Goal: Task Accomplishment & Management: Manage account settings

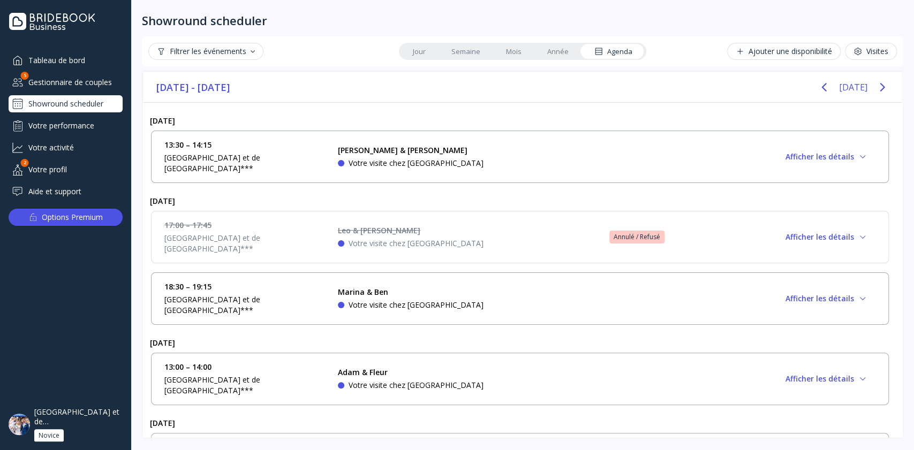
click at [93, 412] on div "[GEOGRAPHIC_DATA] et de [GEOGRAPHIC_DATA]***" at bounding box center [78, 416] width 89 height 19
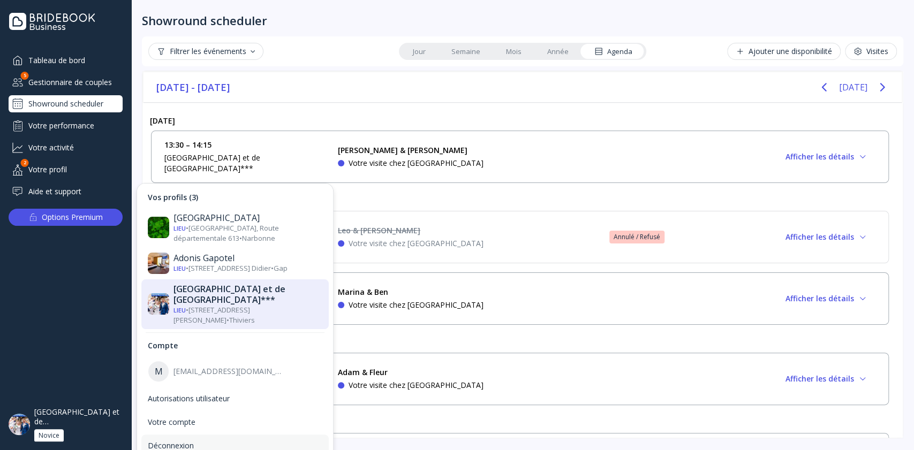
click at [154, 441] on div "Déconnexion" at bounding box center [235, 446] width 175 height 10
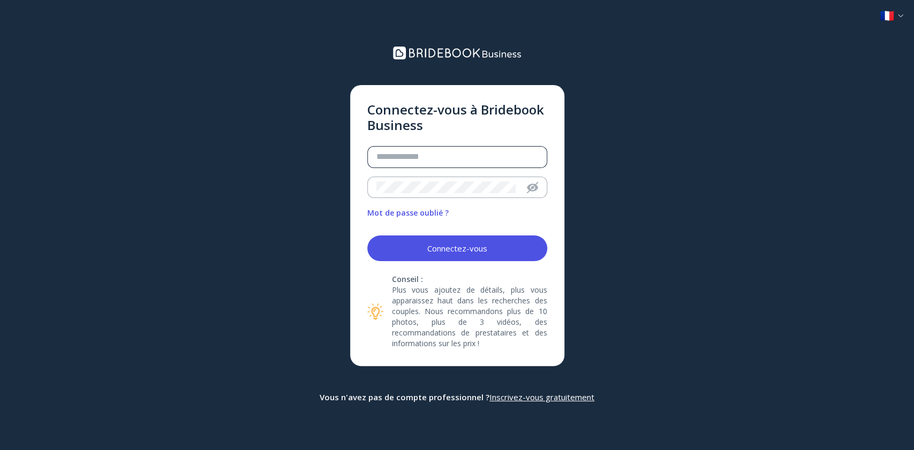
click at [405, 149] on div at bounding box center [453, 157] width 170 height 21
click at [406, 156] on input "email" at bounding box center [457, 157] width 162 height 12
drag, startPoint x: 55, startPoint y: 140, endPoint x: 72, endPoint y: 134, distance: 17.6
click at [55, 140] on div "Connectez-vous à Bridebook Business Mot de passe oublié ? Connectez-vous Consei…" at bounding box center [457, 225] width 914 height 450
click at [406, 164] on div at bounding box center [453, 157] width 170 height 21
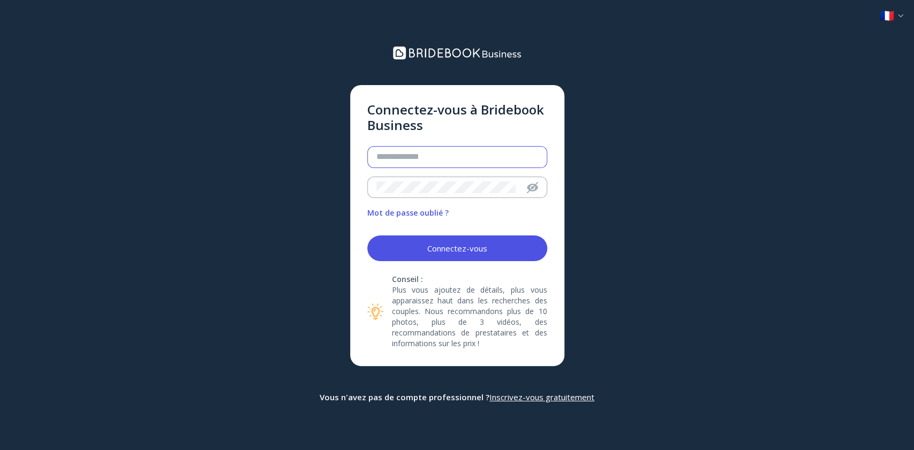
click at [407, 156] on input "email" at bounding box center [457, 157] width 162 height 12
paste input "**********"
type input "**********"
click at [470, 251] on div "Connectez-vous" at bounding box center [457, 248] width 60 height 9
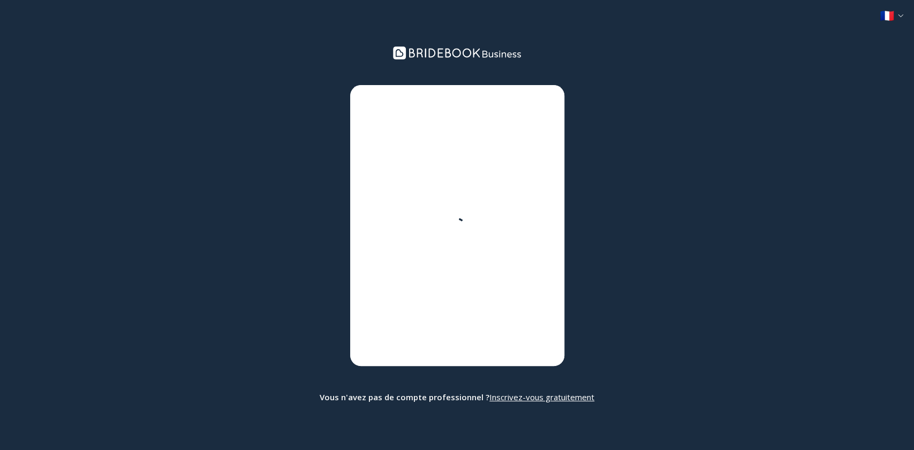
click at [44, 177] on div "**********" at bounding box center [457, 225] width 914 height 450
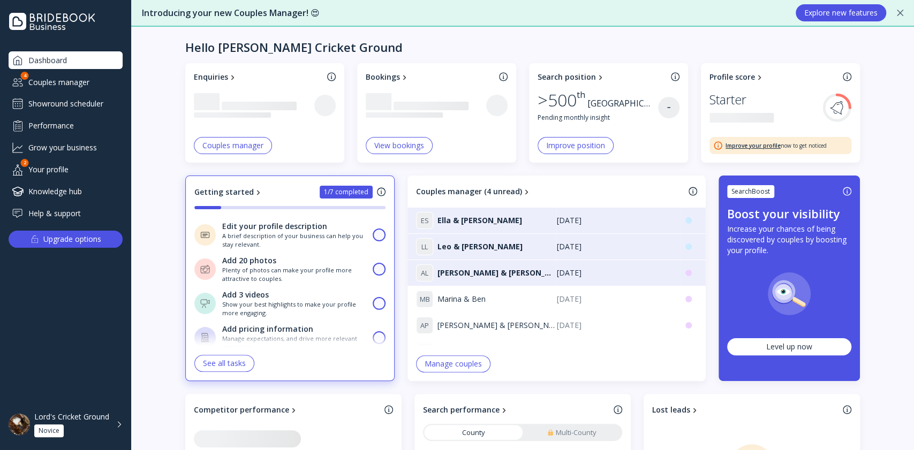
click at [35, 104] on div "Showround scheduler" at bounding box center [66, 103] width 114 height 17
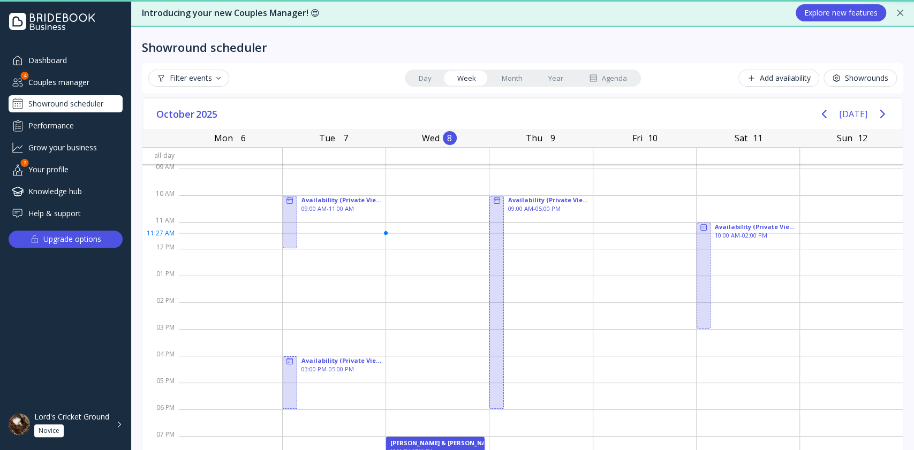
scroll to position [28, 0]
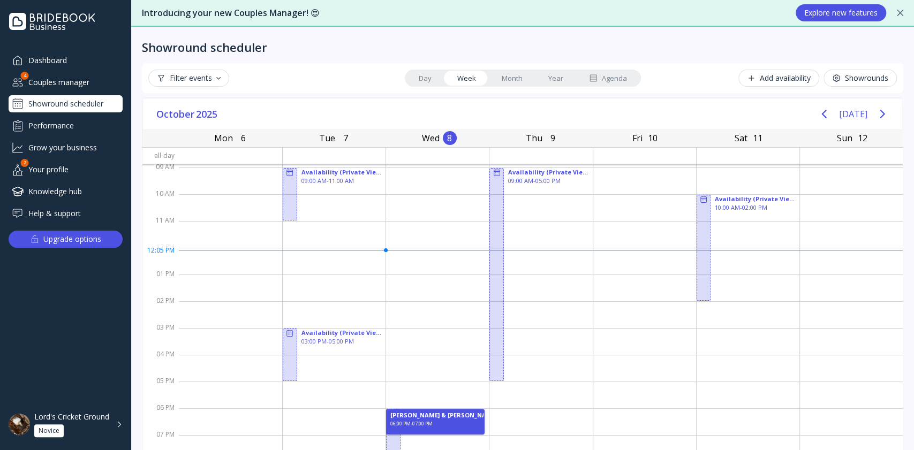
click at [92, 434] on div "Lord's Cricket Ground Novice" at bounding box center [72, 424] width 76 height 25
click at [847, 75] on div "Showrounds" at bounding box center [860, 78] width 56 height 9
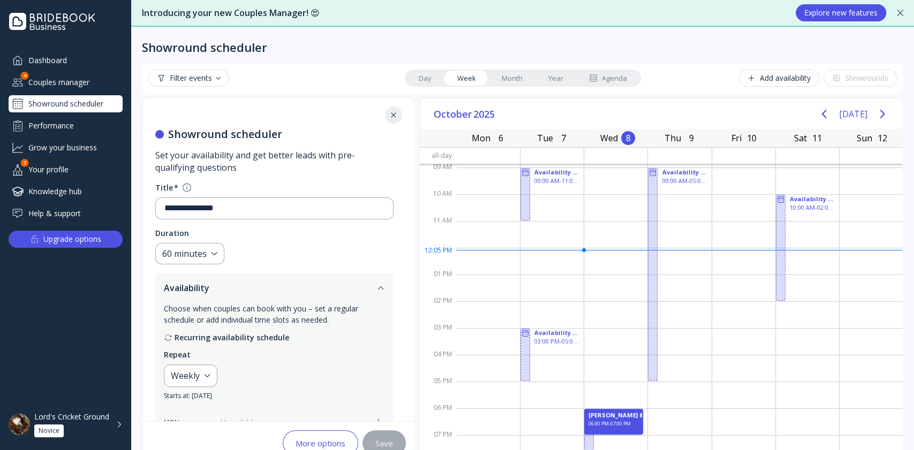
click at [88, 428] on div "Lord's Cricket Ground Novice" at bounding box center [72, 424] width 76 height 25
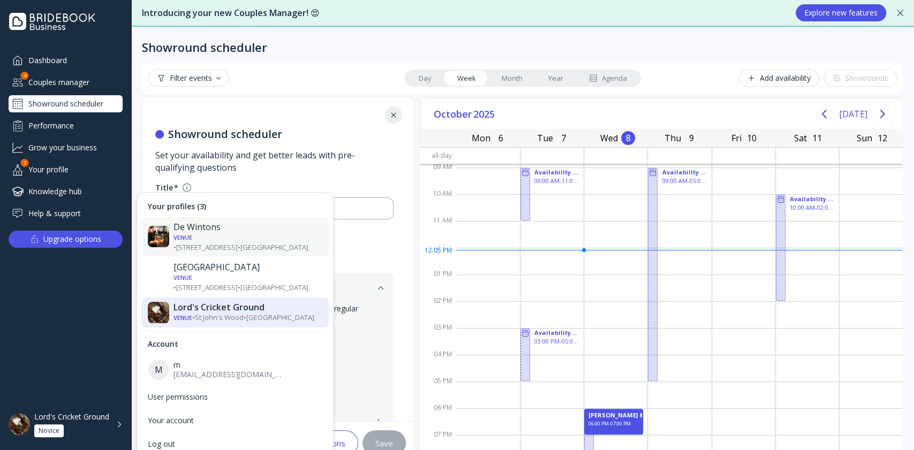
click at [204, 233] on div "Venue • [STREET_ADDRESS] • [GEOGRAPHIC_DATA]" at bounding box center [247, 242] width 149 height 20
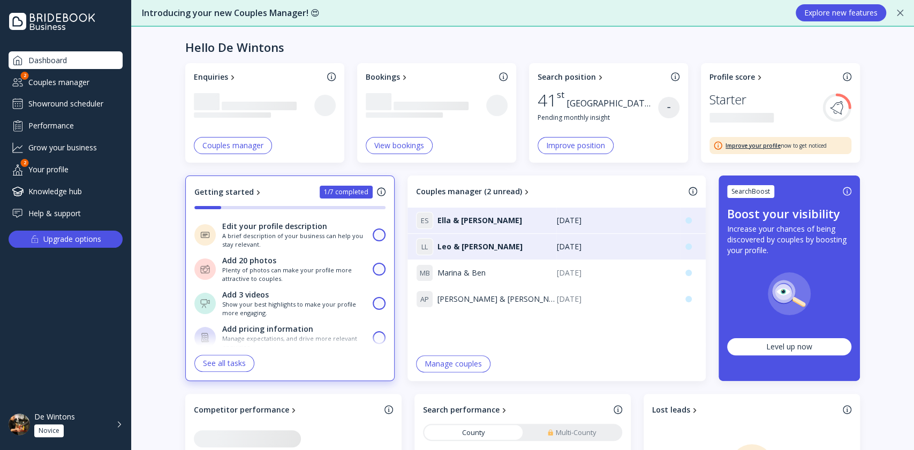
click at [56, 101] on div "Showround scheduler" at bounding box center [66, 103] width 114 height 17
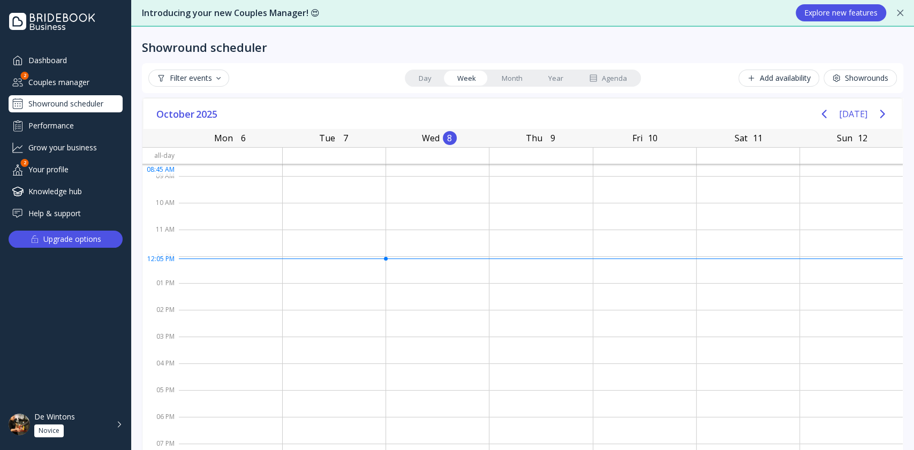
scroll to position [28, 0]
click at [845, 81] on div "Showrounds" at bounding box center [860, 78] width 56 height 9
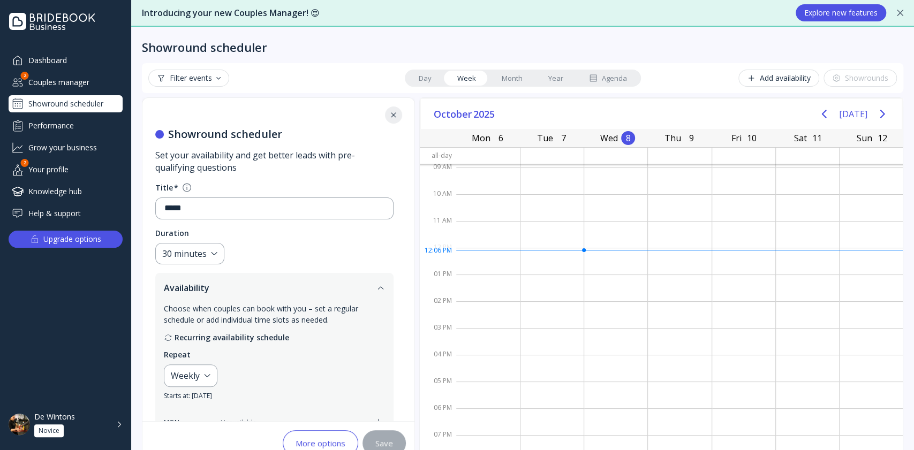
click at [417, 73] on link "Day" at bounding box center [425, 78] width 39 height 15
click at [497, 80] on link "Month" at bounding box center [512, 78] width 47 height 15
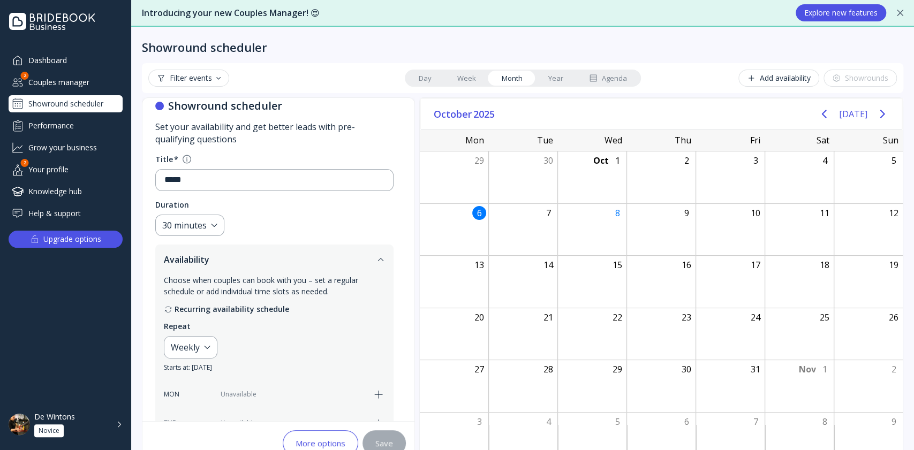
scroll to position [0, 0]
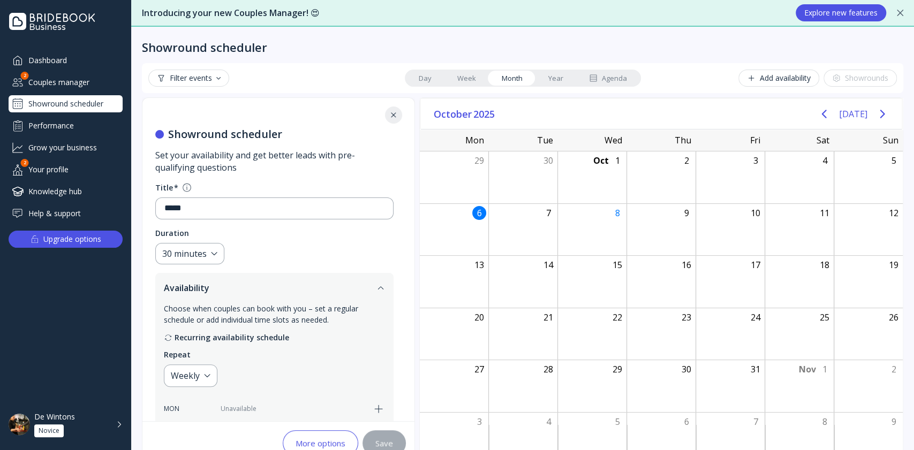
click at [103, 416] on div "De Wintons Novice" at bounding box center [72, 424] width 76 height 25
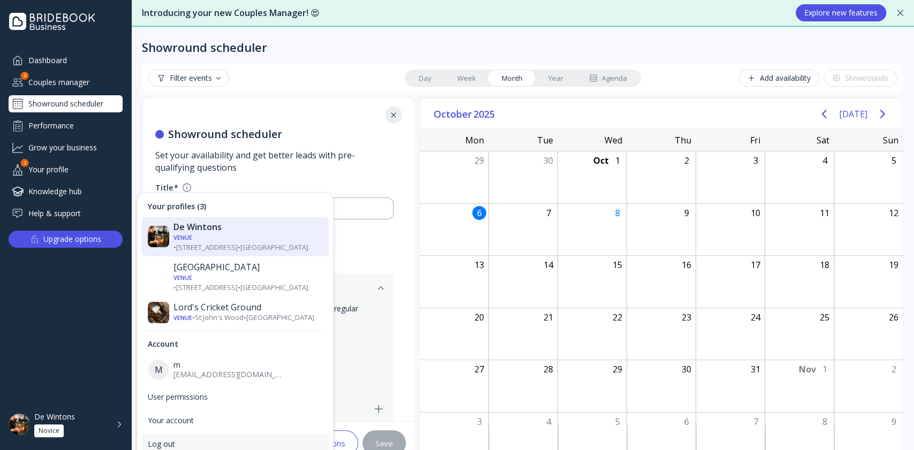
click at [175, 440] on div "Log out" at bounding box center [235, 445] width 175 height 10
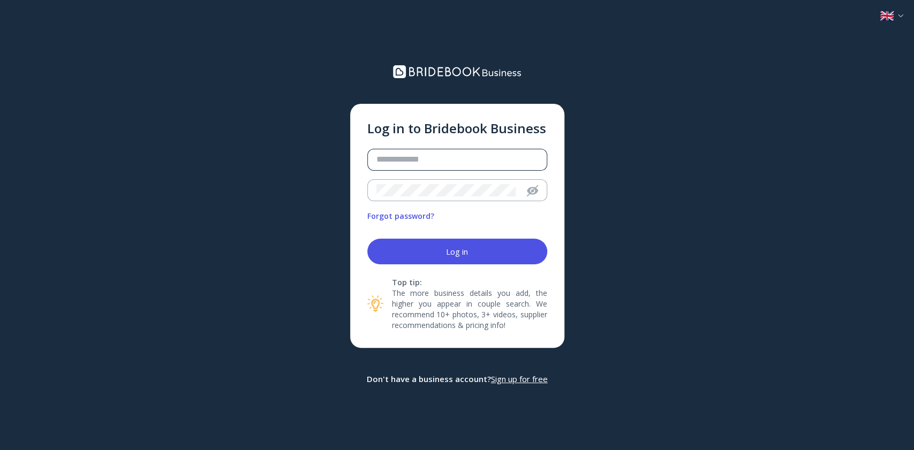
click at [389, 168] on div at bounding box center [453, 159] width 170 height 21
click at [389, 162] on input "email" at bounding box center [457, 160] width 162 height 12
click at [422, 162] on input "email" at bounding box center [457, 160] width 162 height 12
click at [69, 140] on div "Log in to Bridebook Business Forgot password? Log in Top tip: The more business…" at bounding box center [457, 225] width 914 height 450
click at [399, 156] on input "email" at bounding box center [457, 160] width 162 height 12
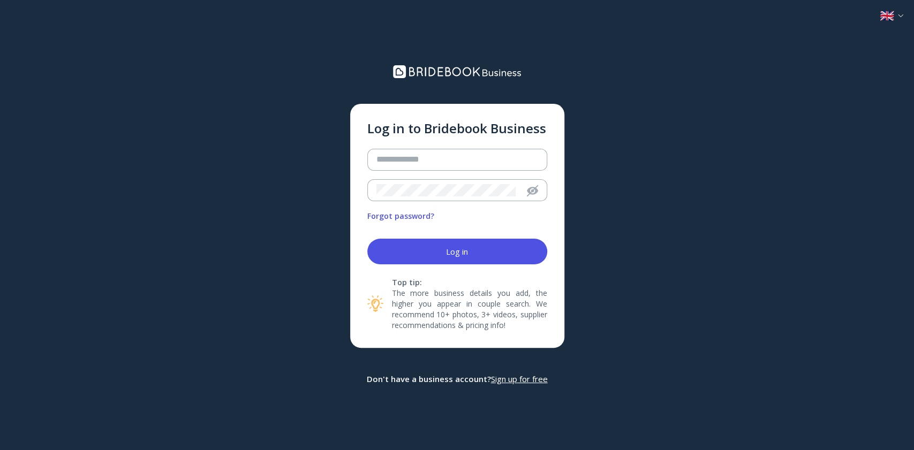
drag, startPoint x: 837, startPoint y: 199, endPoint x: 695, endPoint y: 205, distance: 142.0
click at [837, 199] on div "Log in to Bridebook Business Forgot password? Log in Top tip: The more business…" at bounding box center [457, 225] width 914 height 450
click at [491, 158] on input "email" at bounding box center [457, 160] width 162 height 12
paste input "**********"
type input "**********"
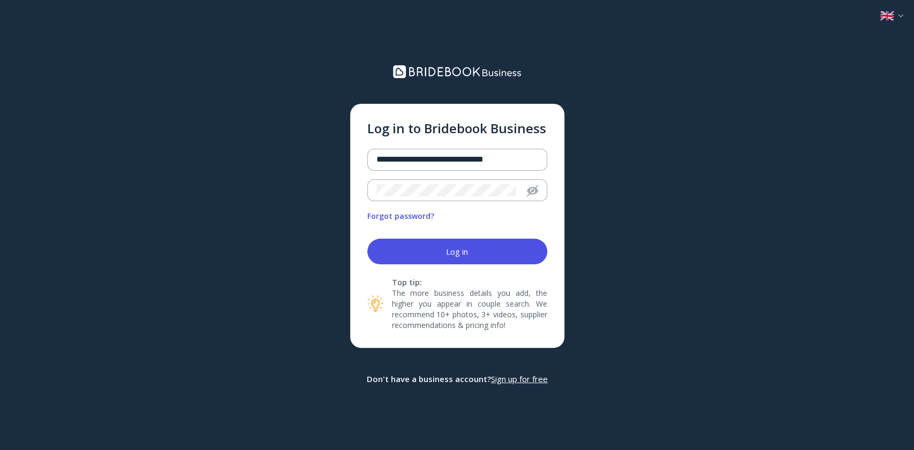
click at [474, 263] on button "Log in" at bounding box center [457, 252] width 180 height 26
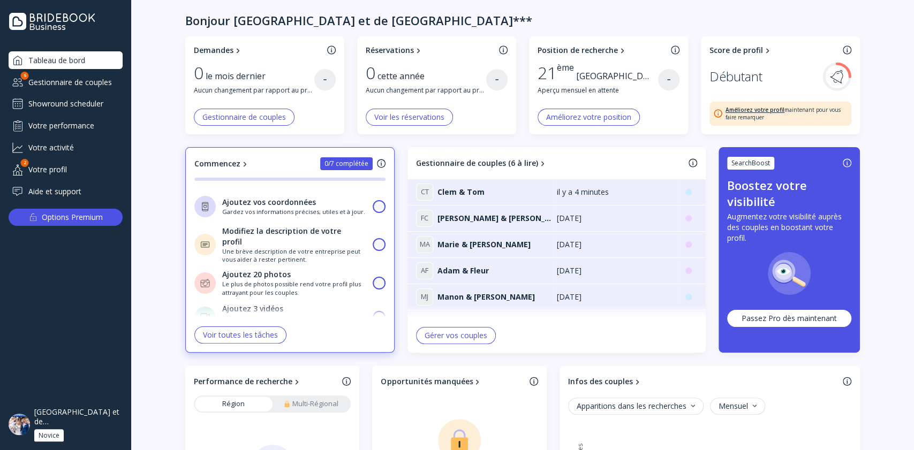
click at [110, 86] on div "Gestionnaire de couples" at bounding box center [66, 82] width 114 height 18
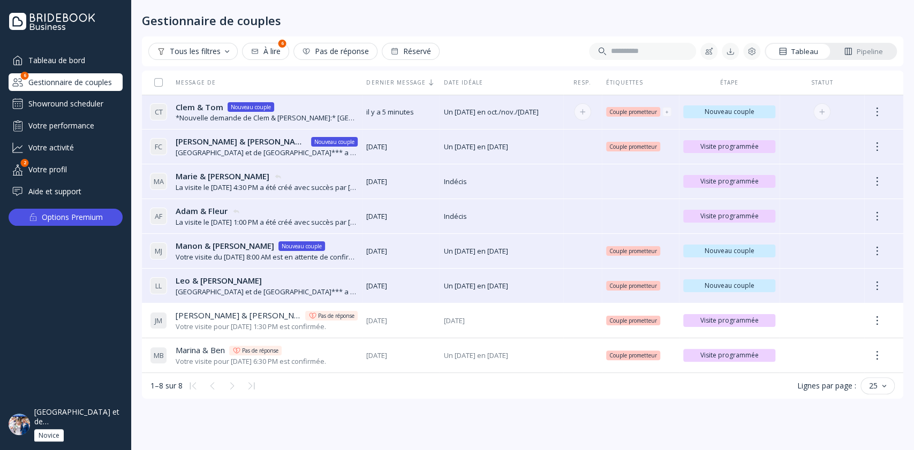
click at [232, 116] on div "*Nouvelle demande de Clem & [PERSON_NAME]:* [GEOGRAPHIC_DATA], Nous sommes inté…" at bounding box center [267, 118] width 182 height 10
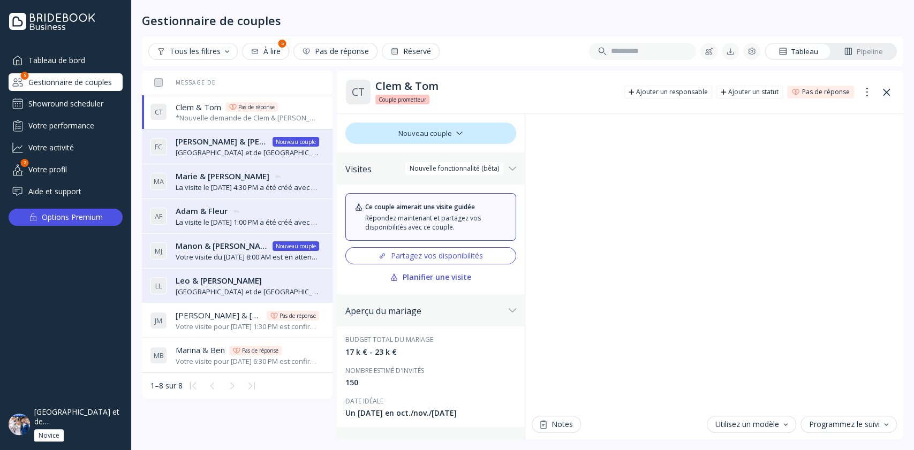
click at [77, 108] on div "Showround scheduler" at bounding box center [66, 103] width 114 height 17
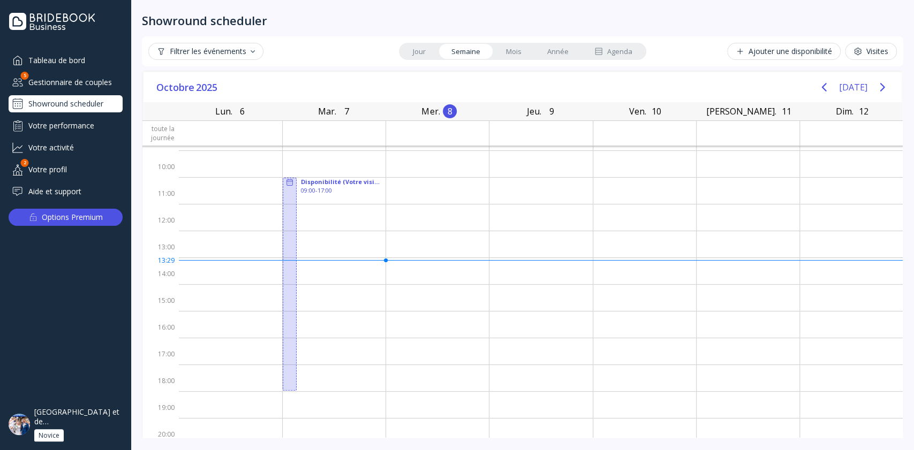
scroll to position [37, 0]
click at [624, 47] on div "Agenda" at bounding box center [613, 52] width 38 height 10
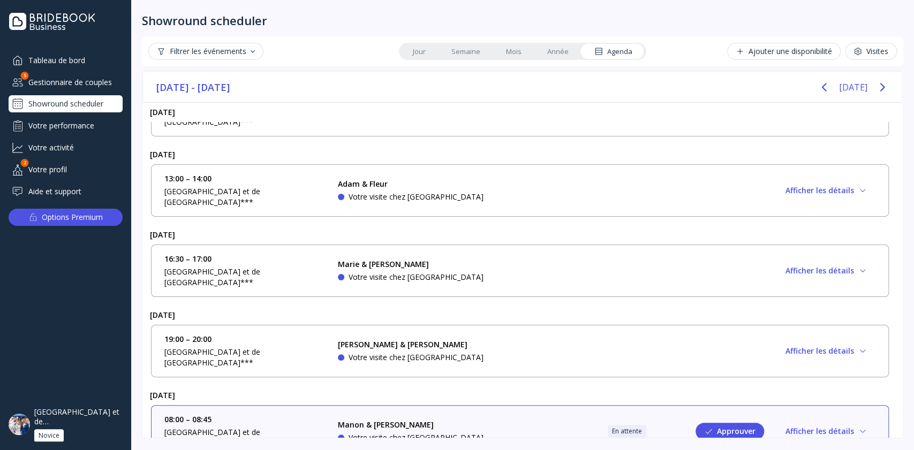
scroll to position [0, 0]
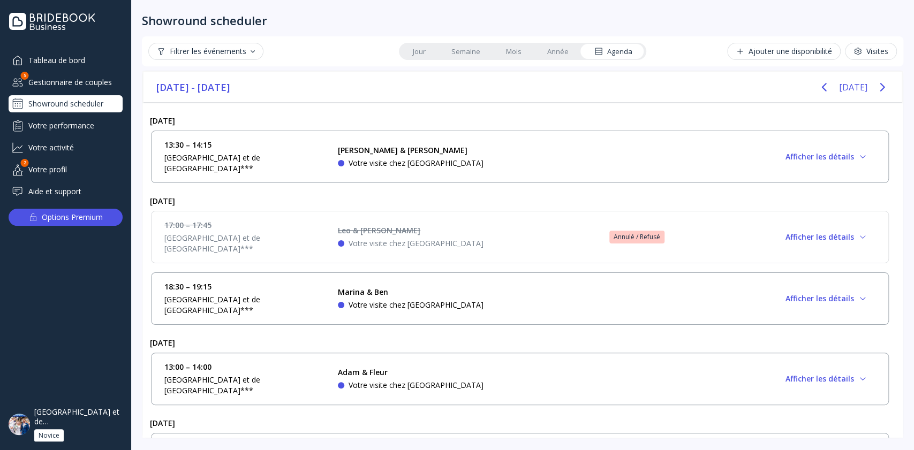
click at [103, 420] on div "[GEOGRAPHIC_DATA] et de [GEOGRAPHIC_DATA]***" at bounding box center [78, 416] width 89 height 19
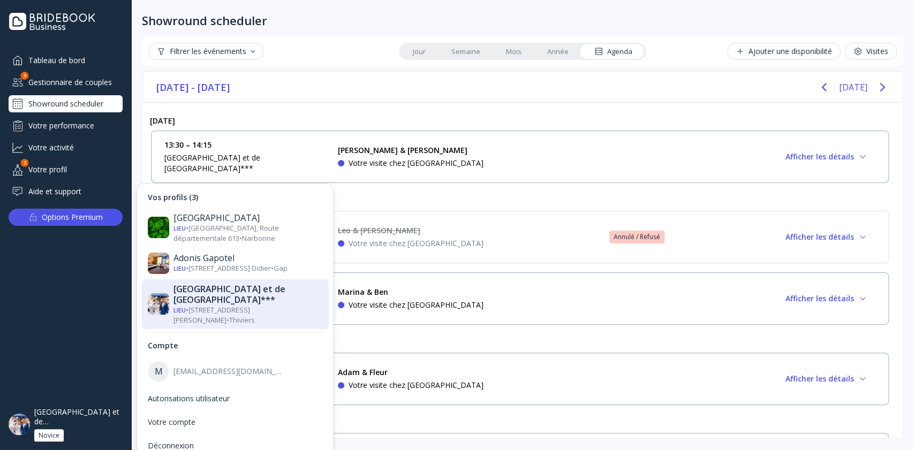
click at [58, 82] on div "Gestionnaire de couples" at bounding box center [66, 82] width 114 height 18
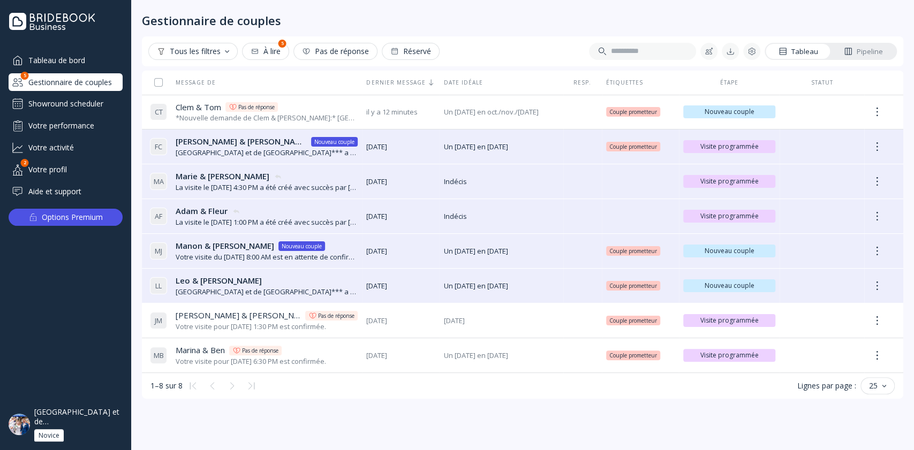
click at [51, 97] on div "Showround scheduler" at bounding box center [66, 103] width 114 height 17
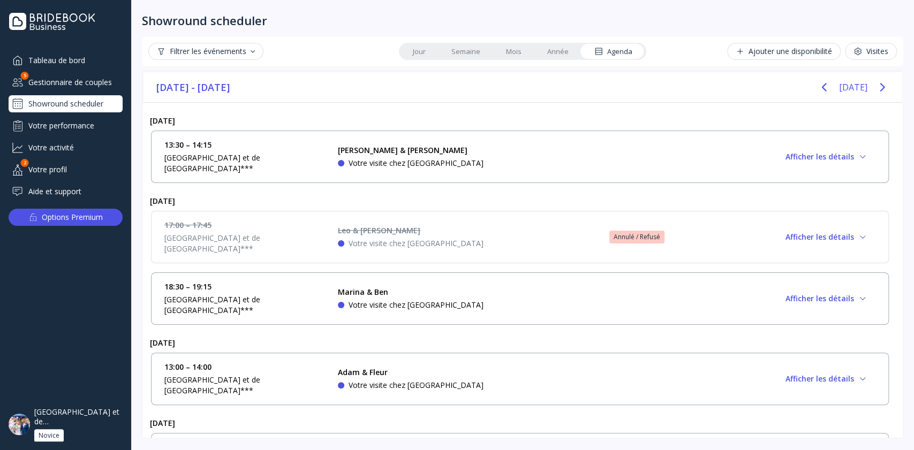
click at [367, 133] on div "13:30 – 14:15 [GEOGRAPHIC_DATA] et de [GEOGRAPHIC_DATA]*** [PERSON_NAME] & [PER…" at bounding box center [520, 157] width 738 height 52
click at [63, 363] on div "Tableau de bord Gestionnaire de couples 5 Showround scheduler Votre performance…" at bounding box center [65, 218] width 131 height 335
click at [73, 119] on div "Votre performance" at bounding box center [66, 126] width 114 height 18
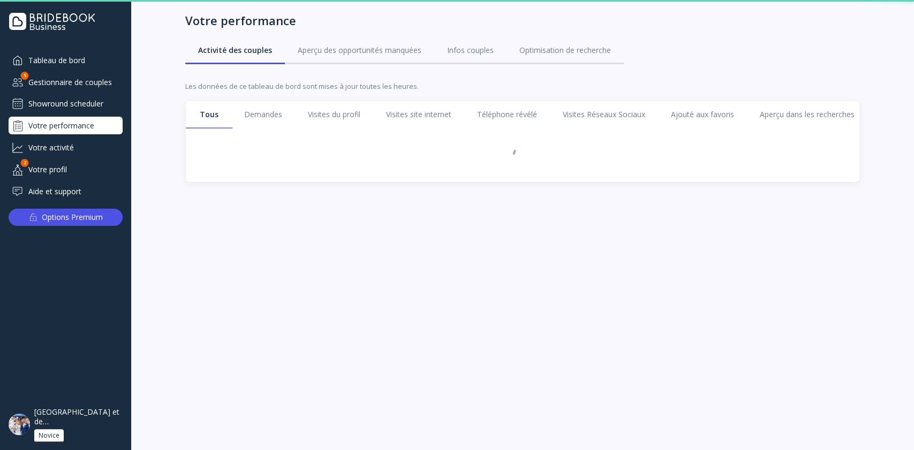
click at [58, 170] on div "Votre profil" at bounding box center [66, 170] width 114 height 18
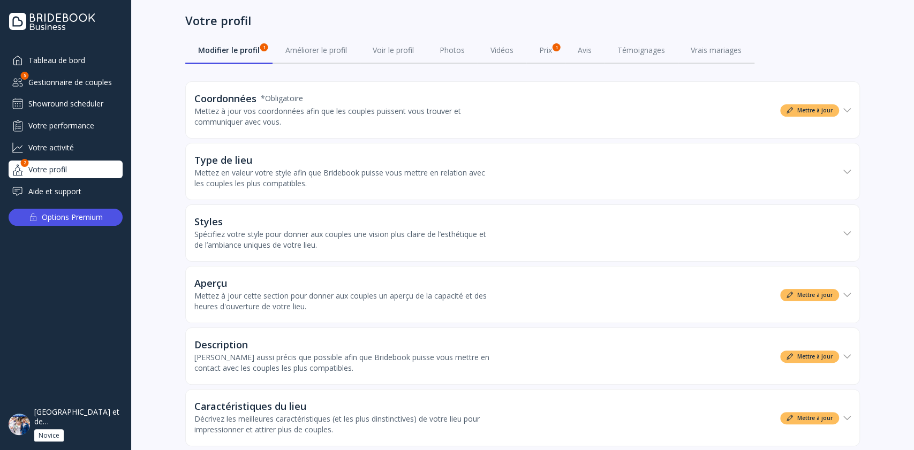
click at [250, 125] on div "Mettez à jour vos coordonnées afin que les couples puissent vous trouver et com…" at bounding box center [344, 116] width 300 height 21
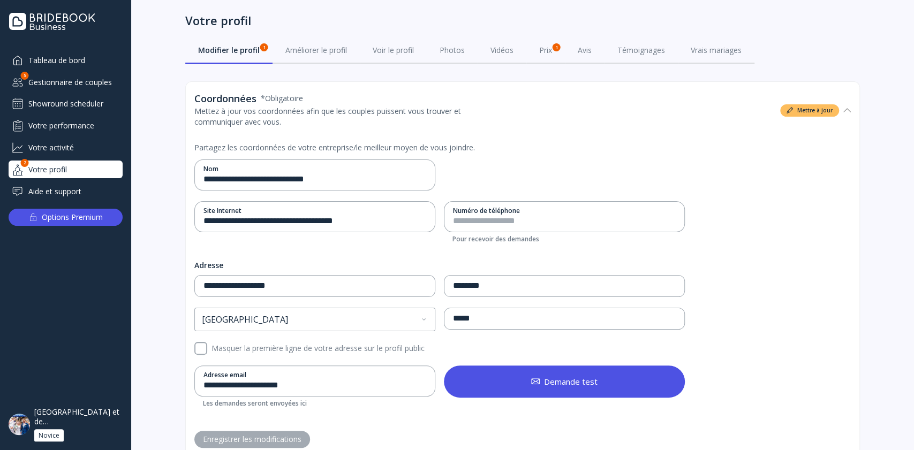
click at [758, 236] on div "**********" at bounding box center [522, 230] width 656 height 59
